Goal: Use online tool/utility

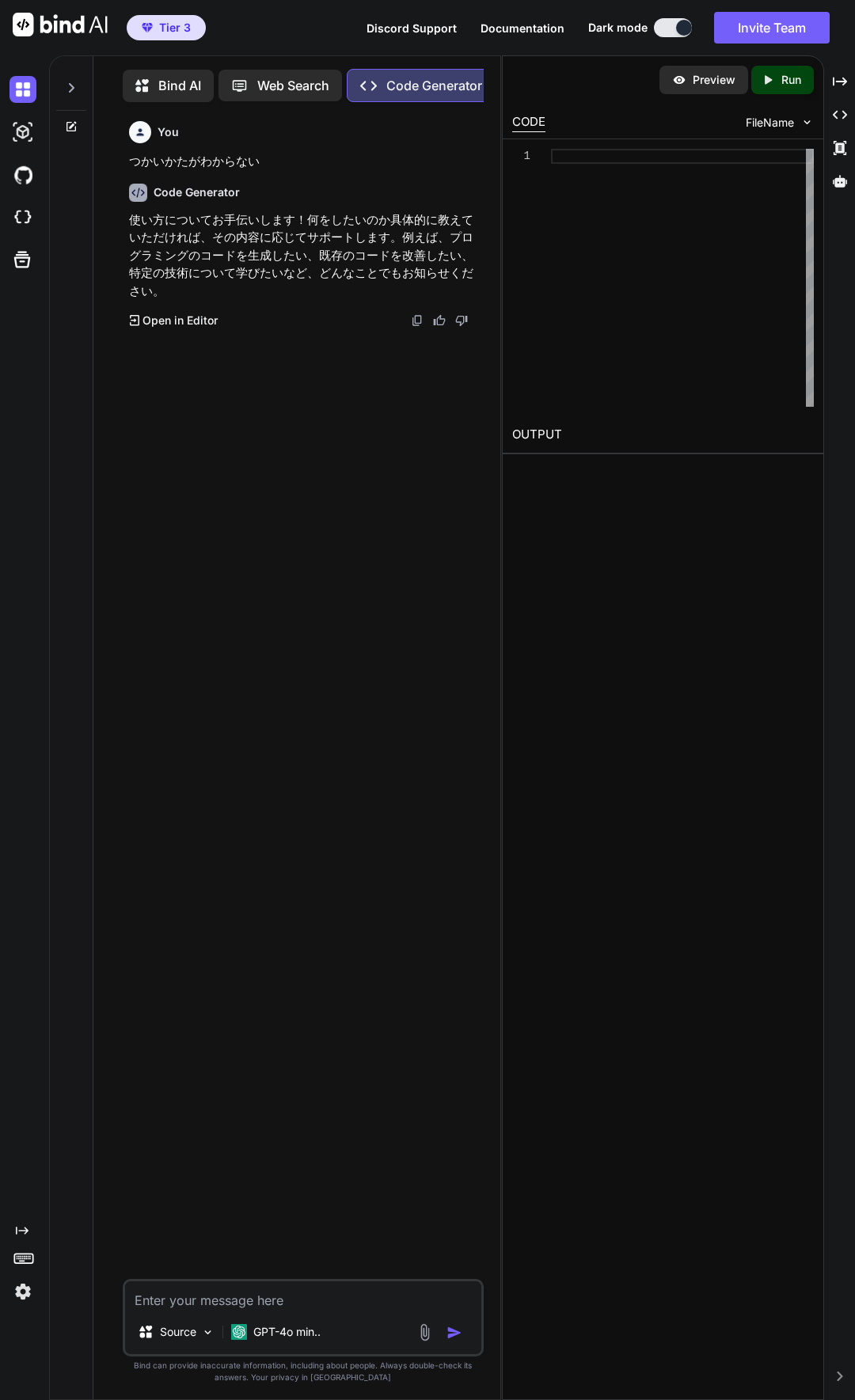
scroll to position [7, 0]
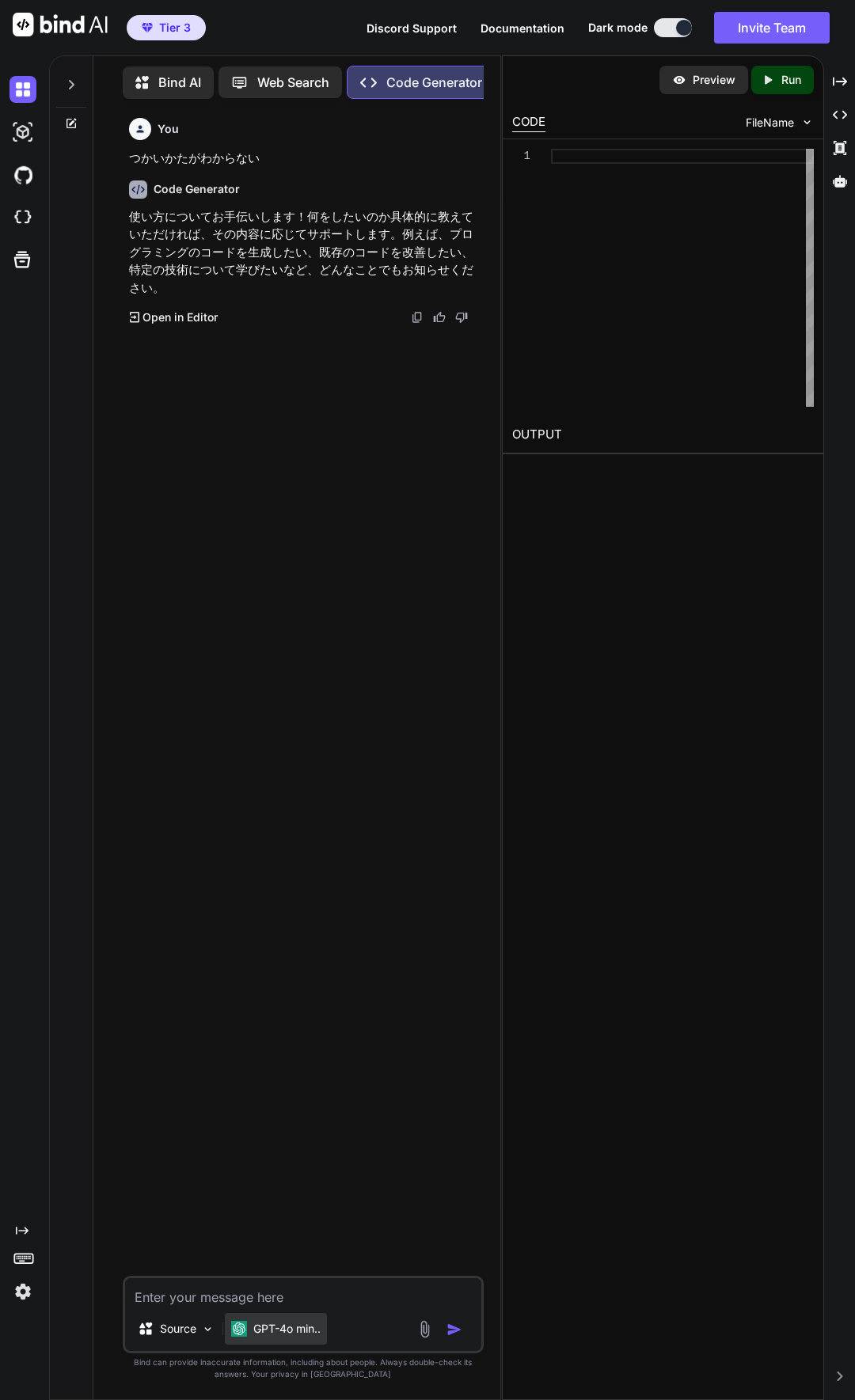
click at [302, 1329] on p "GPT-4o min.." at bounding box center [286, 1329] width 67 height 16
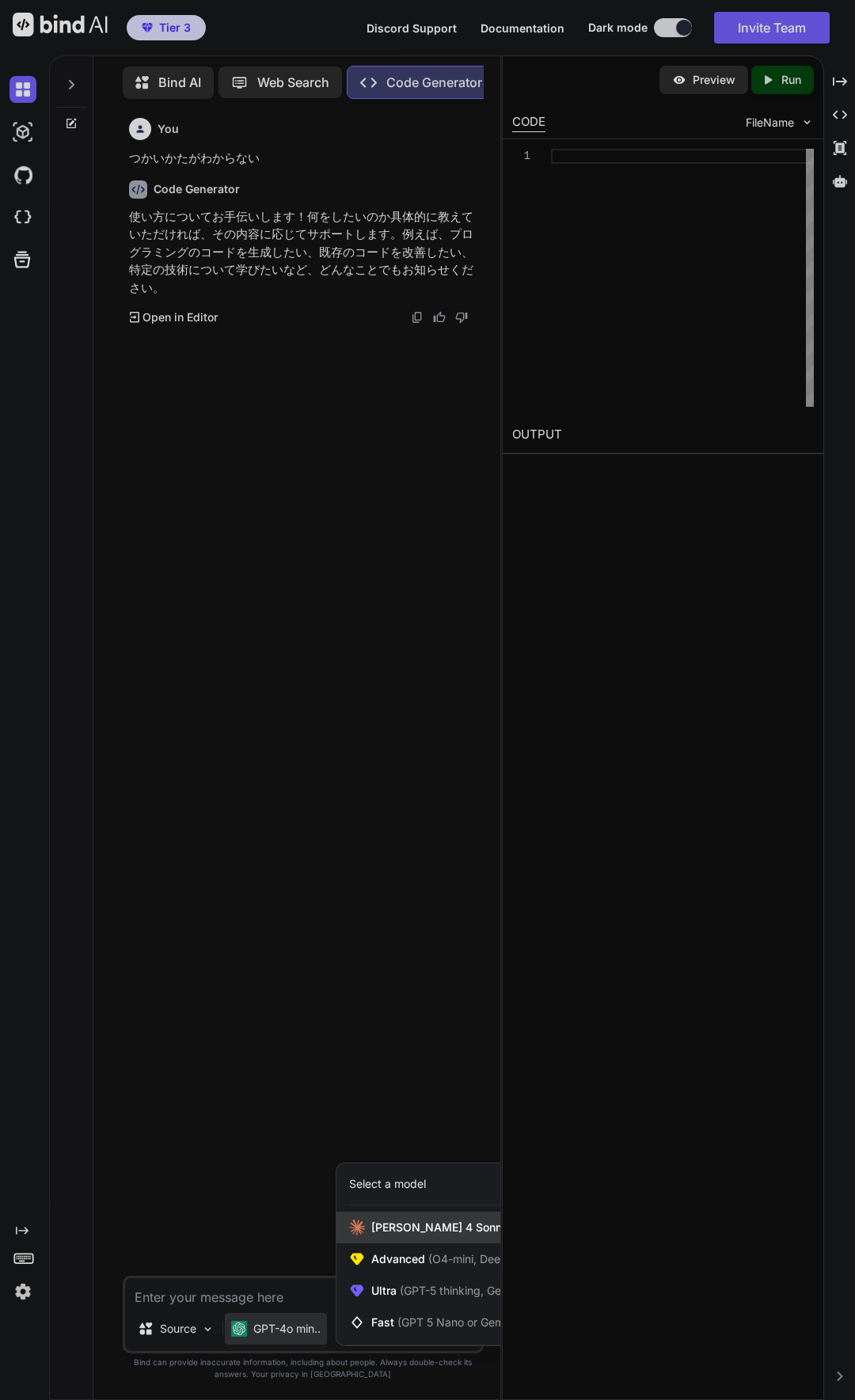
click at [414, 1222] on span "[PERSON_NAME] 4 Sonnet (Add API Key)" at bounding box center [477, 1227] width 214 height 16
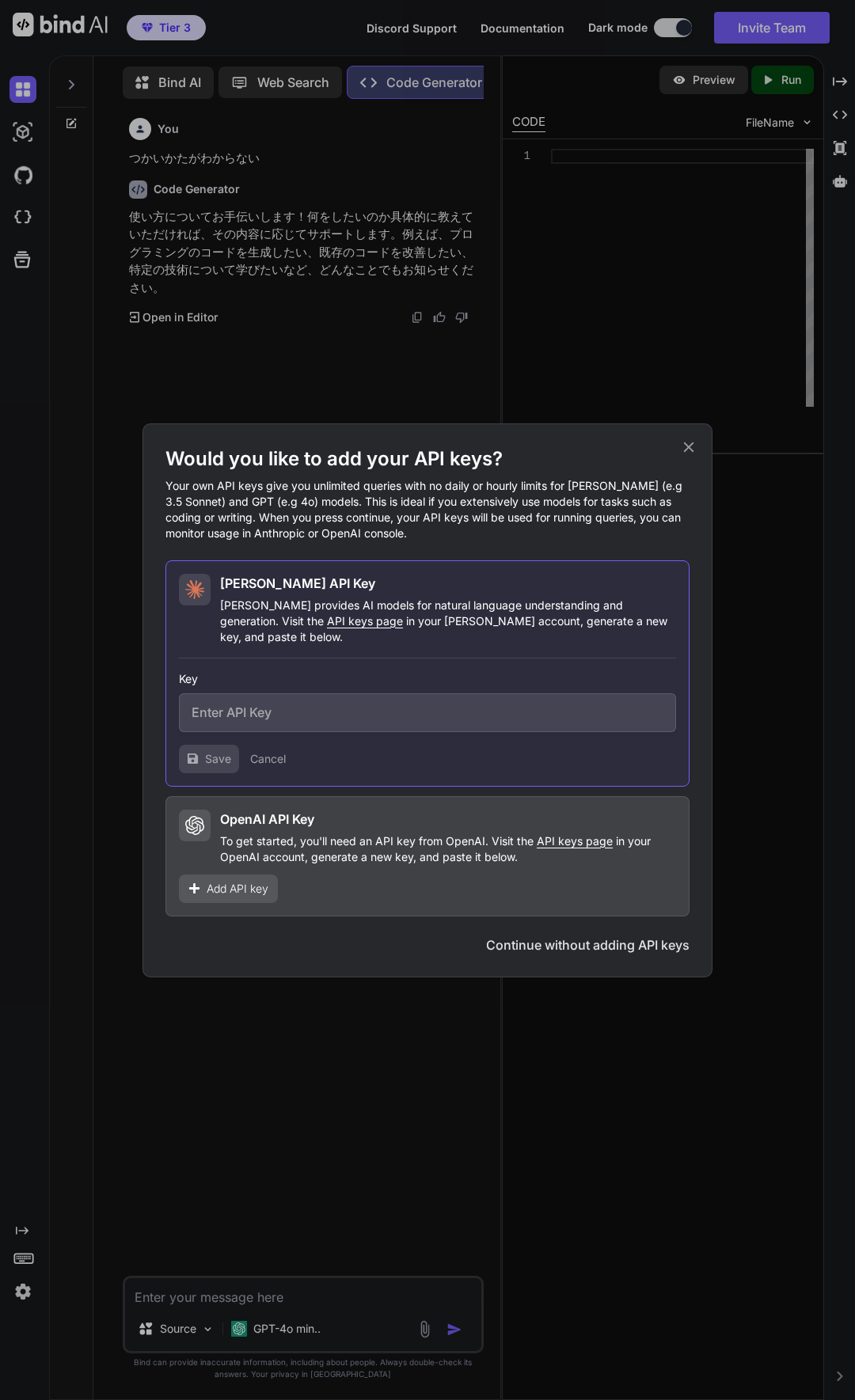
click at [688, 448] on icon at bounding box center [688, 448] width 17 height 17
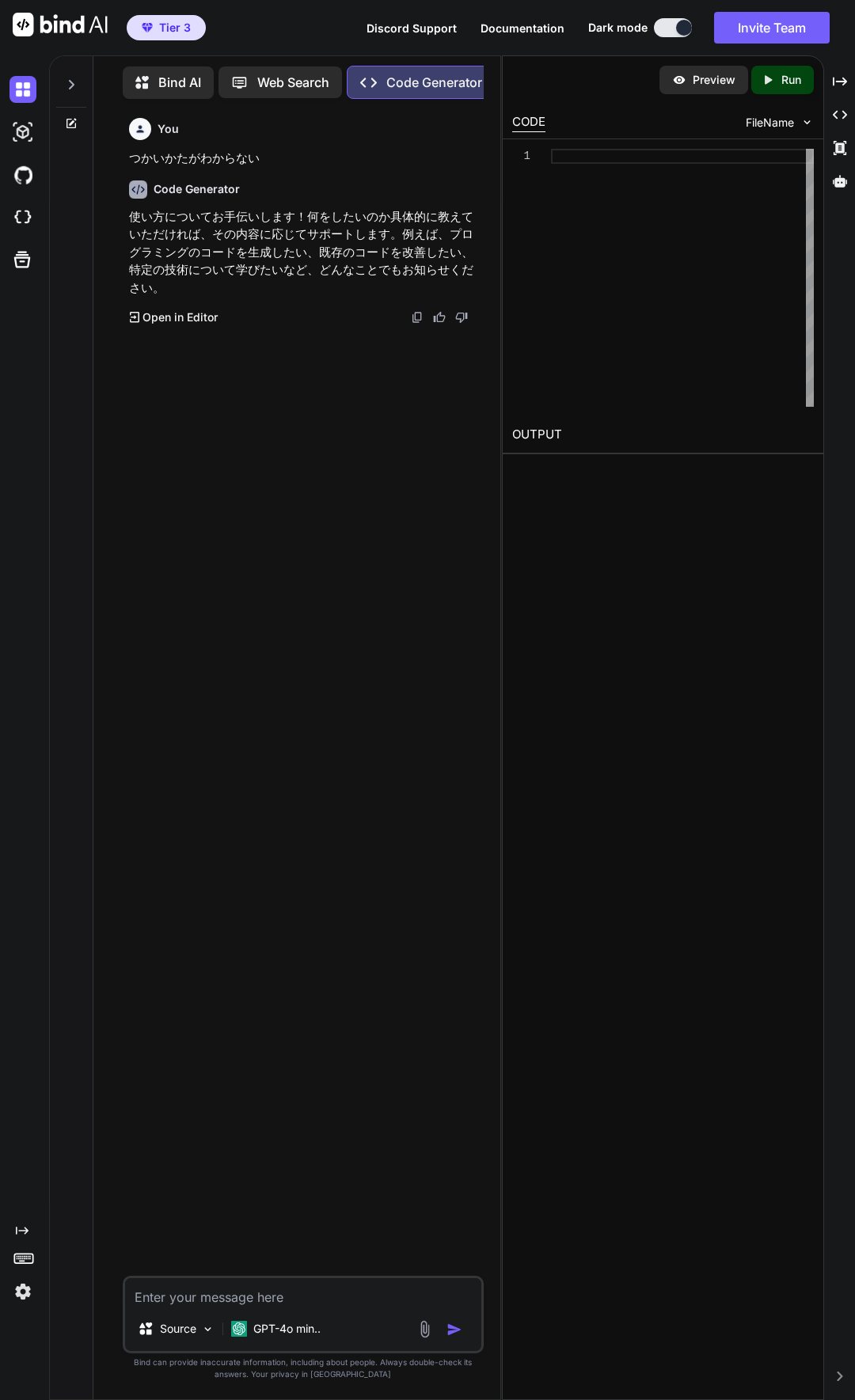
type textarea "x"
click at [267, 1329] on p "GPT-4o min.." at bounding box center [286, 1329] width 67 height 16
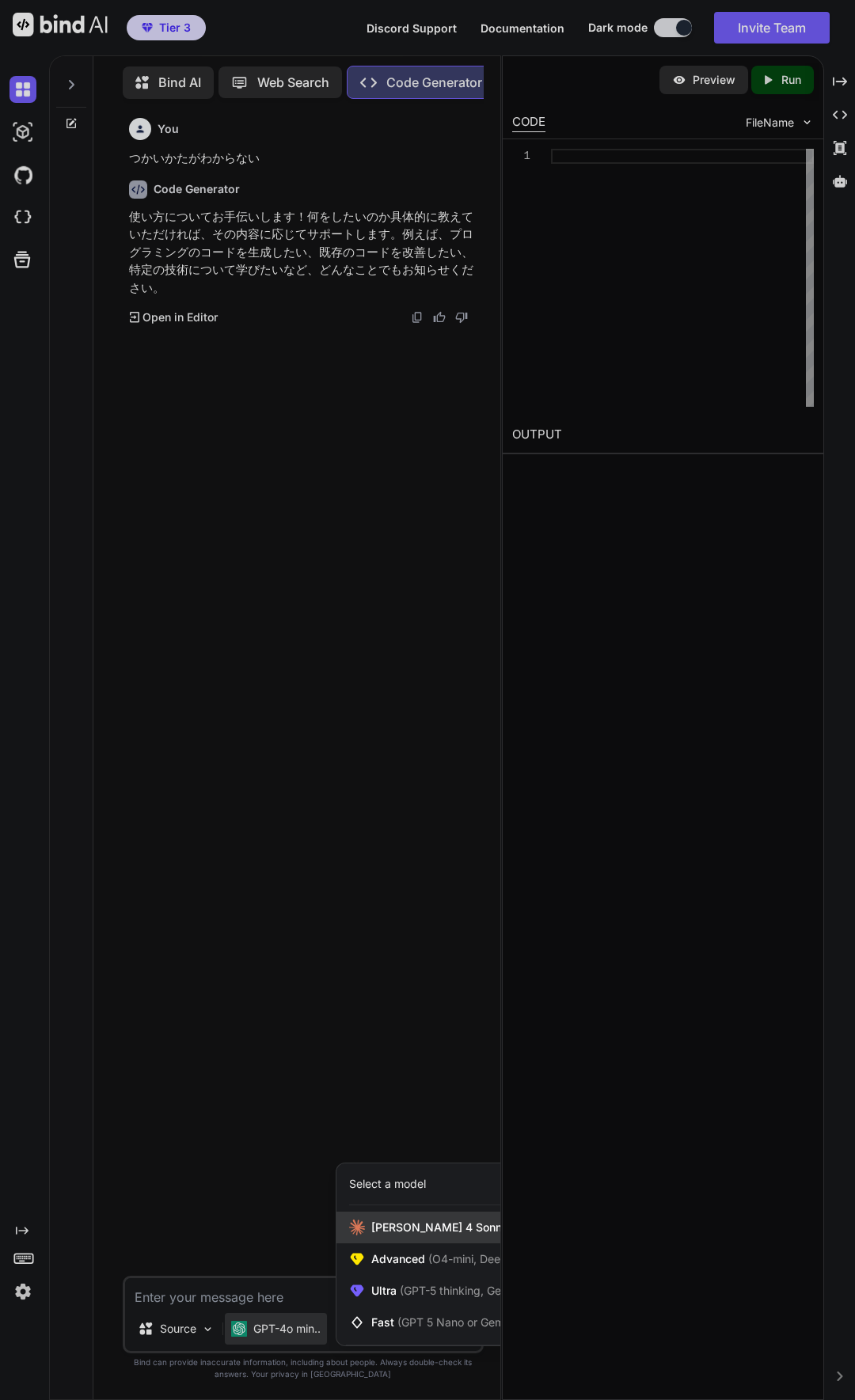
click at [371, 1228] on div "[PERSON_NAME] 4 Sonnet (Add API Key)" at bounding box center [466, 1227] width 259 height 32
type textarea "x"
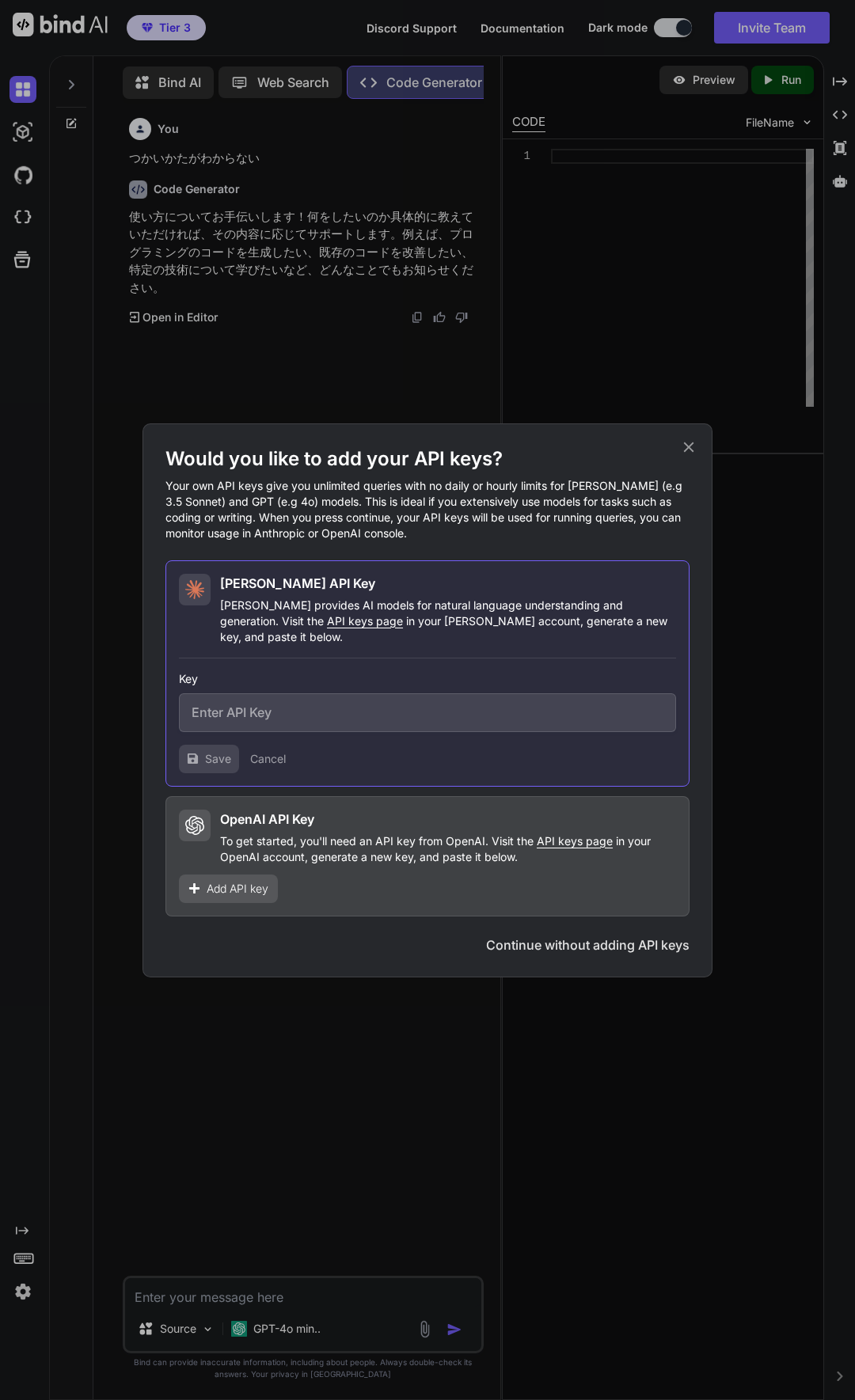
click at [690, 454] on icon at bounding box center [688, 448] width 17 height 17
